Goal: Entertainment & Leisure: Consume media (video, audio)

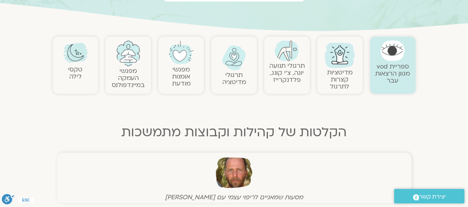
scroll to position [134, 0]
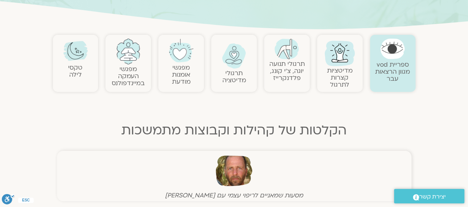
click at [233, 78] on link "תרגולי מדיטציה" at bounding box center [234, 77] width 24 height 16
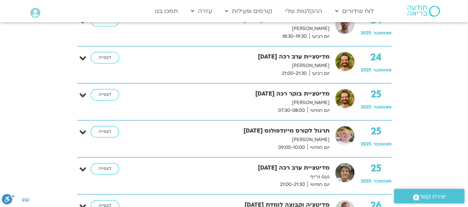
scroll to position [1868, 0]
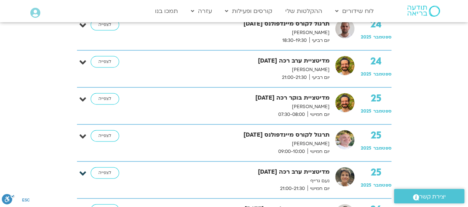
click at [83, 168] on icon at bounding box center [83, 173] width 7 height 10
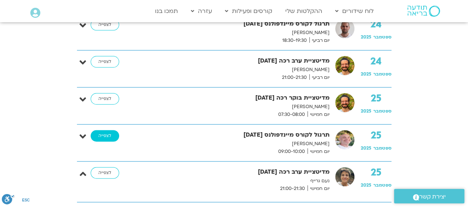
click at [104, 130] on link "לצפייה" at bounding box center [105, 136] width 28 height 12
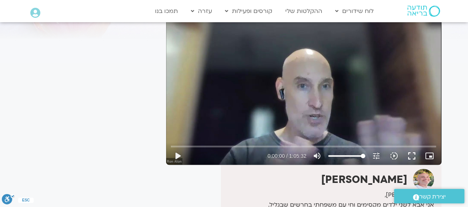
scroll to position [64, 0]
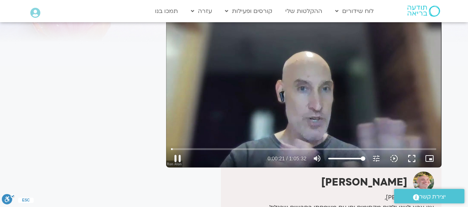
click at [219, 165] on div at bounding box center [225, 158] width 79 height 18
type input "1148.896623"
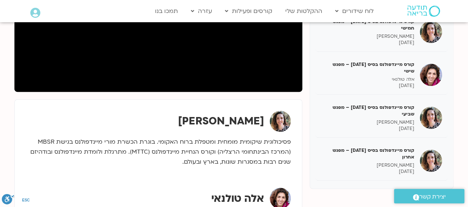
scroll to position [189, 0]
